Goal: Information Seeking & Learning: Learn about a topic

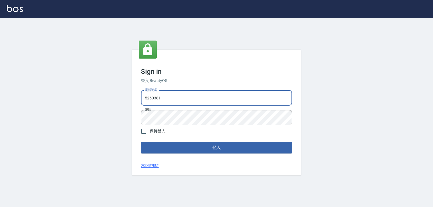
drag, startPoint x: 195, startPoint y: 102, endPoint x: 108, endPoint y: 102, distance: 87.0
click at [108, 102] on div "Sign in 登入 BeautyOS 電話號碼 [PHONE_NUMBER] 電話號碼 密碼 密碼 保持登入 登入 忘記密碼?" at bounding box center [216, 112] width 433 height 189
type input "0989970105"
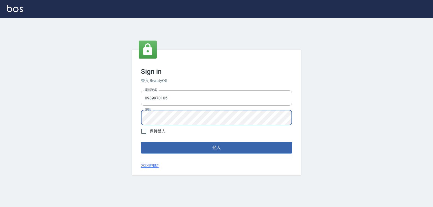
click at [141, 142] on button "登入" at bounding box center [216, 148] width 151 height 12
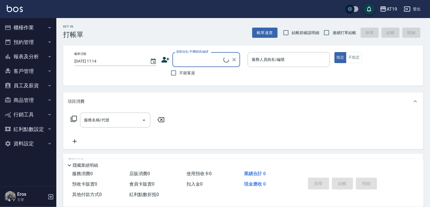
click at [30, 25] on button "櫃檯作業" at bounding box center [28, 27] width 52 height 15
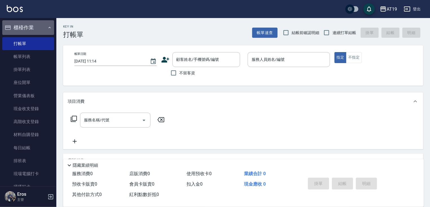
click at [30, 25] on button "櫃檯作業" at bounding box center [28, 27] width 52 height 15
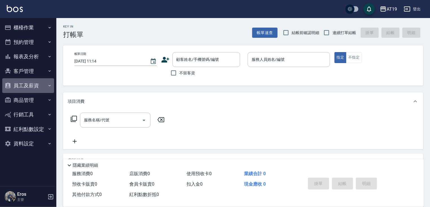
click at [24, 83] on button "員工及薪資" at bounding box center [28, 85] width 52 height 15
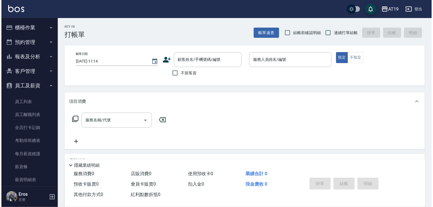
scroll to position [23, 0]
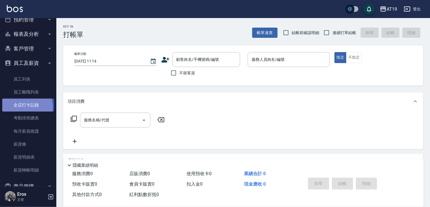
click at [25, 107] on link "全店打卡記錄" at bounding box center [28, 105] width 52 height 13
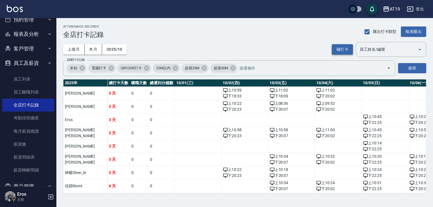
click at [337, 46] on button "補打卡" at bounding box center [341, 49] width 21 height 10
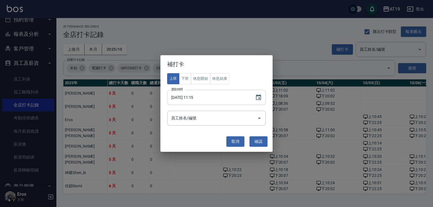
click at [199, 97] on input "2025/10/08 11:15" at bounding box center [208, 97] width 82 height 15
type input "2025/10/08 11:05"
click at [190, 118] on input "員工姓名/編號" at bounding box center [212, 118] width 85 height 10
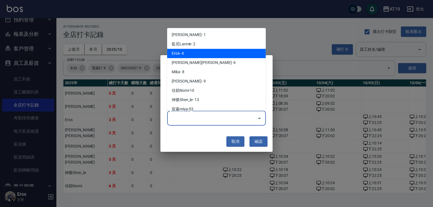
click at [191, 53] on li "Eros- 4" at bounding box center [216, 53] width 99 height 9
type input "Eros"
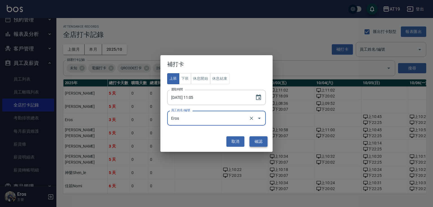
click at [261, 143] on button "確認" at bounding box center [258, 141] width 18 height 10
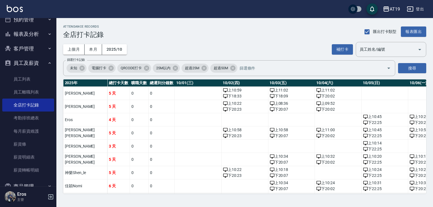
click at [40, 62] on button "員工及薪資" at bounding box center [28, 63] width 52 height 15
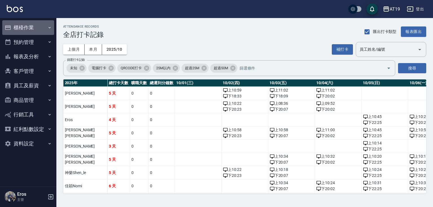
click at [34, 28] on button "櫃檯作業" at bounding box center [28, 27] width 52 height 15
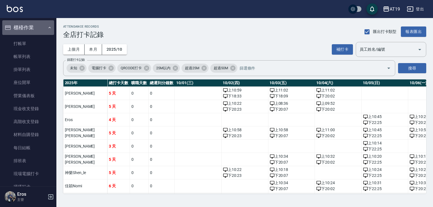
click at [34, 28] on button "櫃檯作業" at bounding box center [28, 27] width 52 height 15
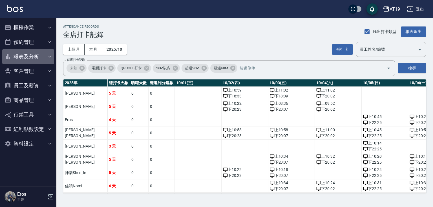
click at [28, 55] on button "報表及分析" at bounding box center [28, 56] width 52 height 15
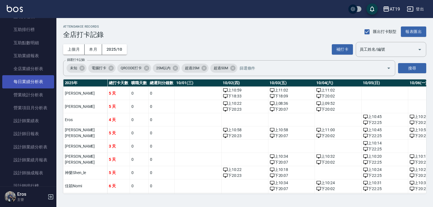
scroll to position [135, 0]
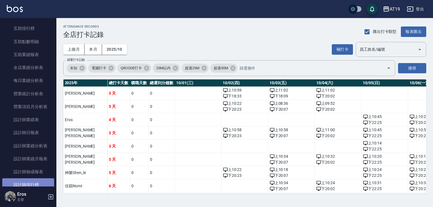
click at [33, 181] on link "設計師排行榜" at bounding box center [28, 184] width 52 height 13
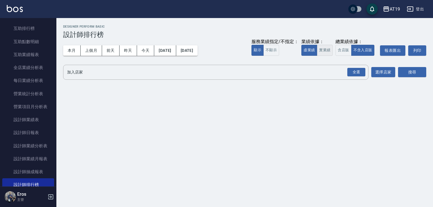
click at [327, 49] on button "實業績" at bounding box center [325, 50] width 16 height 11
click at [356, 72] on div "全選" at bounding box center [356, 72] width 18 height 9
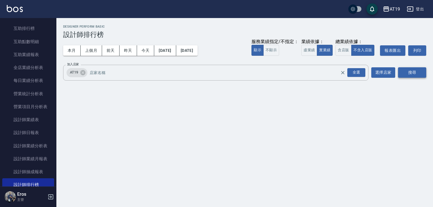
click at [408, 72] on button "搜尋" at bounding box center [412, 72] width 28 height 10
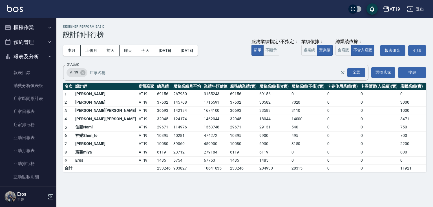
click at [35, 45] on button "預約管理" at bounding box center [28, 42] width 52 height 15
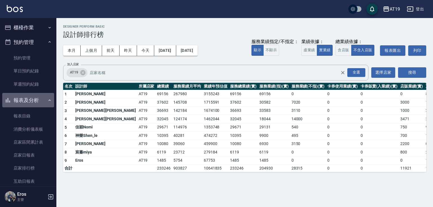
click at [33, 101] on button "報表及分析" at bounding box center [28, 100] width 52 height 15
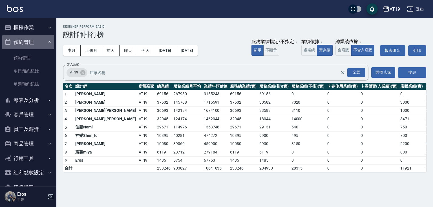
click at [30, 42] on button "預約管理" at bounding box center [28, 42] width 52 height 15
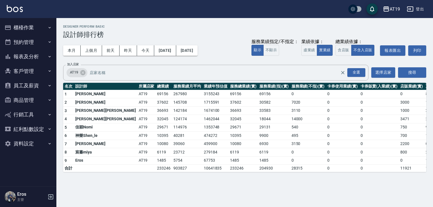
click at [27, 26] on button "櫃檯作業" at bounding box center [28, 27] width 52 height 15
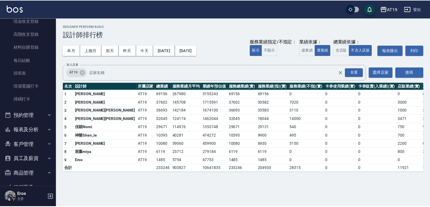
scroll to position [90, 0]
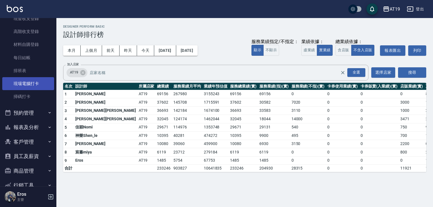
click at [30, 82] on link "現場電腦打卡" at bounding box center [28, 83] width 52 height 13
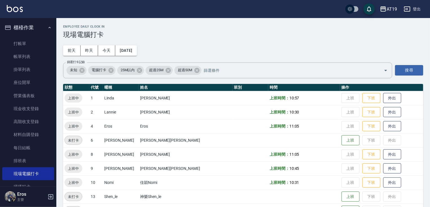
click at [26, 24] on button "櫃檯作業" at bounding box center [28, 27] width 52 height 15
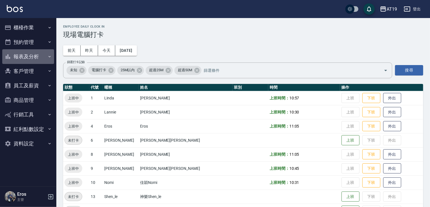
click at [30, 55] on button "報表及分析" at bounding box center [28, 56] width 52 height 15
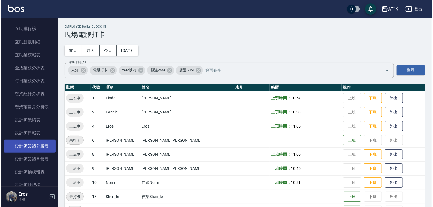
scroll to position [135, 0]
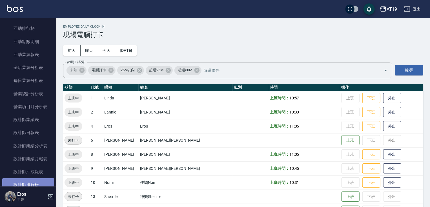
click at [39, 182] on link "設計師排行榜" at bounding box center [28, 184] width 52 height 13
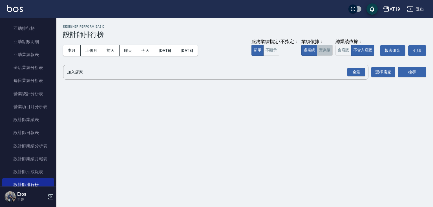
click at [326, 51] on button "實業績" at bounding box center [325, 50] width 16 height 11
click at [359, 71] on div "全選" at bounding box center [356, 72] width 18 height 9
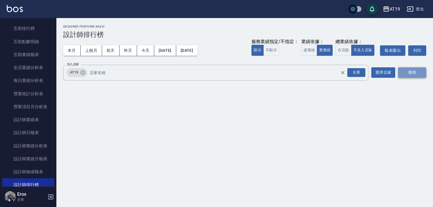
click at [412, 74] on button "搜尋" at bounding box center [412, 72] width 28 height 10
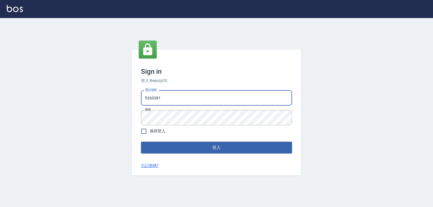
drag, startPoint x: 161, startPoint y: 98, endPoint x: 128, endPoint y: 95, distance: 33.3
click at [129, 97] on div "Sign in 登入 BeautyOS 電話號碼 [PHONE_NUMBER] 電話號碼 密碼 密碼 保持登入 登入 忘記密碼?" at bounding box center [216, 112] width 433 height 189
type input "0989970105"
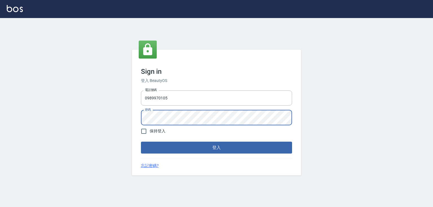
click at [141, 142] on button "登入" at bounding box center [216, 148] width 151 height 12
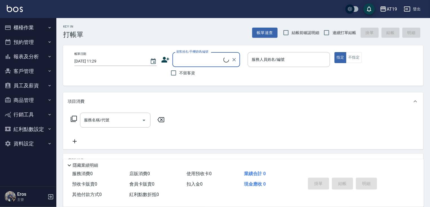
click at [21, 87] on button "員工及薪資" at bounding box center [28, 85] width 52 height 15
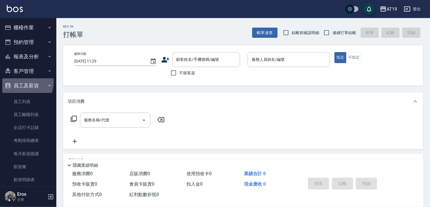
click at [25, 84] on button "員工及薪資" at bounding box center [28, 85] width 52 height 15
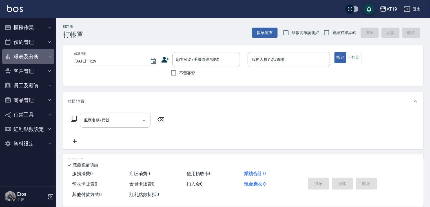
drag, startPoint x: 32, startPoint y: 57, endPoint x: 31, endPoint y: 63, distance: 6.5
click at [32, 57] on button "報表及分析" at bounding box center [28, 56] width 52 height 15
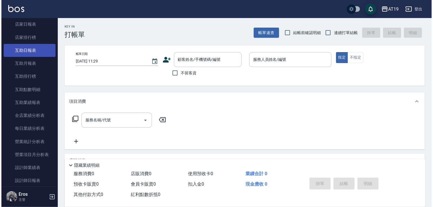
scroll to position [90, 0]
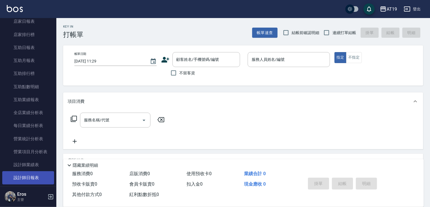
click at [28, 176] on link "設計師日報表" at bounding box center [28, 177] width 52 height 13
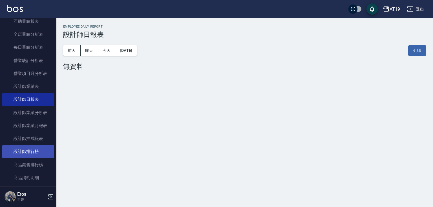
scroll to position [180, 0]
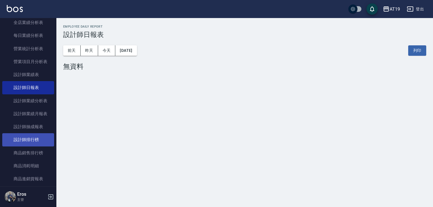
click at [36, 140] on link "設計師排行榜" at bounding box center [28, 139] width 52 height 13
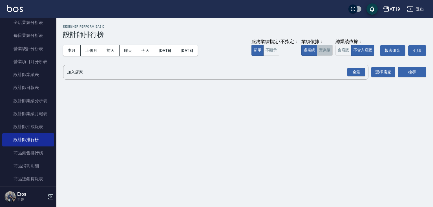
click at [322, 50] on button "實業績" at bounding box center [325, 50] width 16 height 11
drag, startPoint x: 353, startPoint y: 71, endPoint x: 386, endPoint y: 69, distance: 33.3
click at [354, 71] on div "全選" at bounding box center [356, 72] width 18 height 9
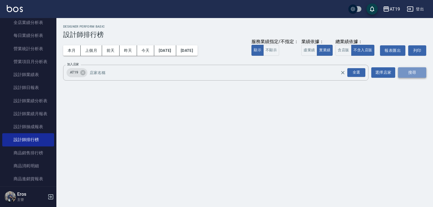
click at [413, 71] on button "搜尋" at bounding box center [412, 72] width 28 height 10
